Goal: Transaction & Acquisition: Purchase product/service

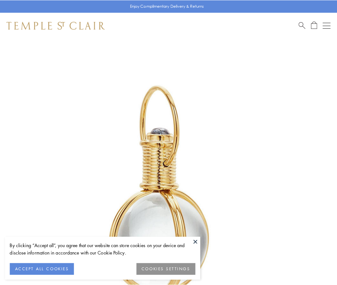
scroll to position [168, 0]
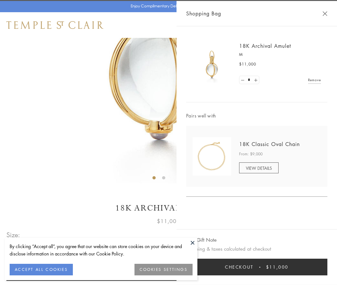
click at [257, 267] on button "Checkout $11,000" at bounding box center [256, 267] width 141 height 17
